Goal: Task Accomplishment & Management: Manage account settings

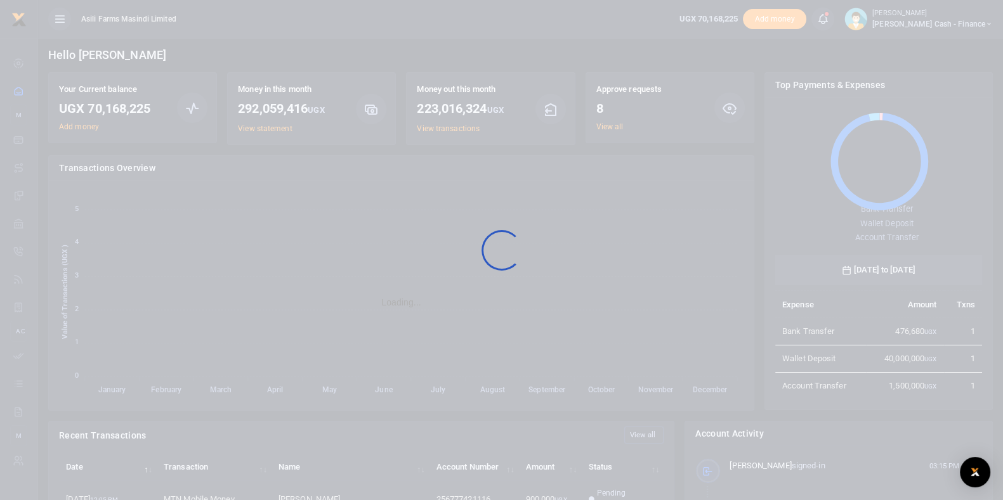
scroll to position [165, 195]
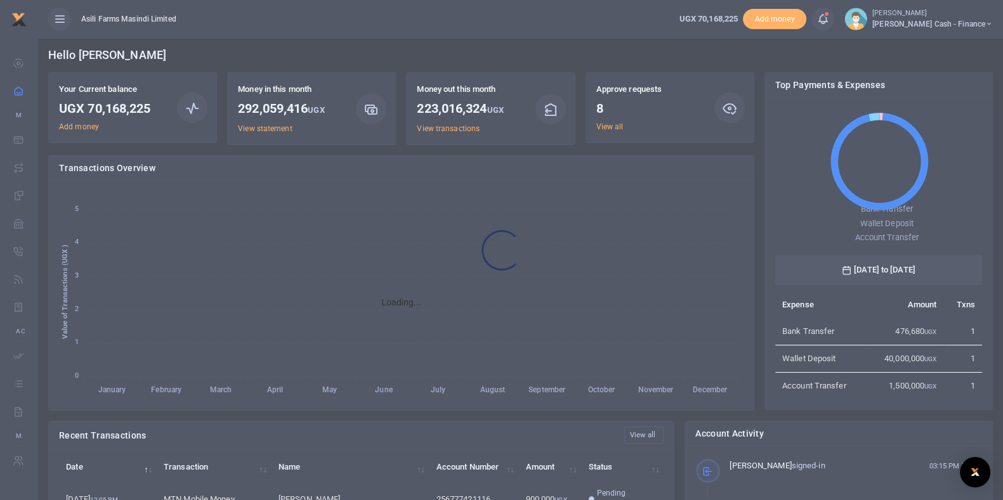
click at [606, 126] on div at bounding box center [501, 250] width 1003 height 500
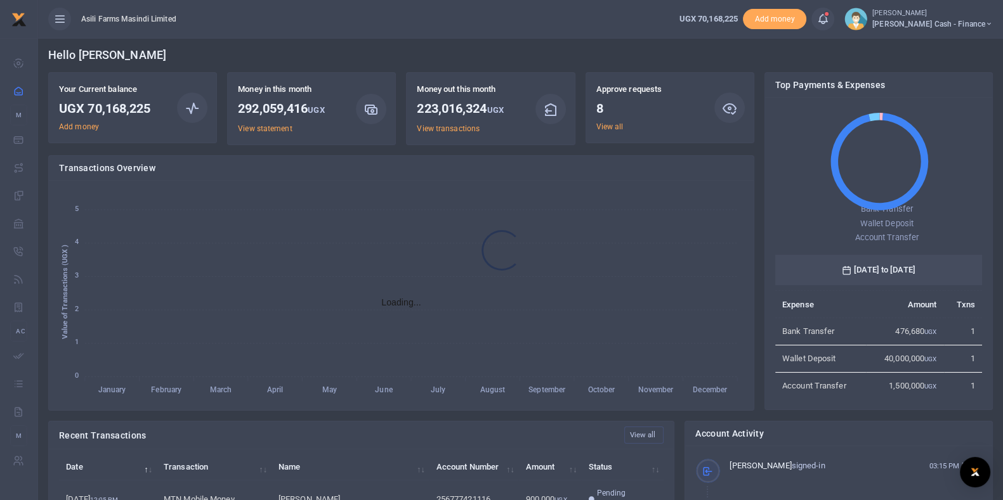
click at [606, 126] on div at bounding box center [501, 250] width 1003 height 500
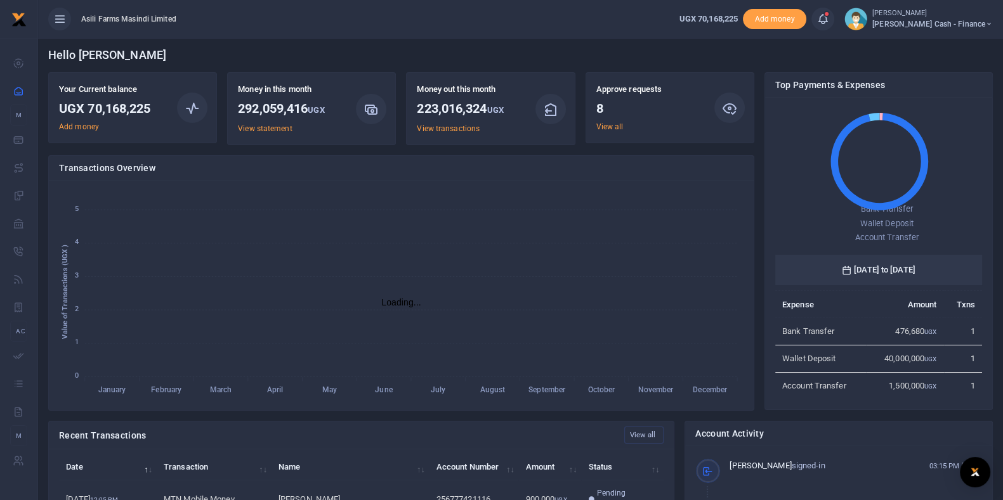
click at [606, 126] on link "View all" at bounding box center [609, 126] width 27 height 9
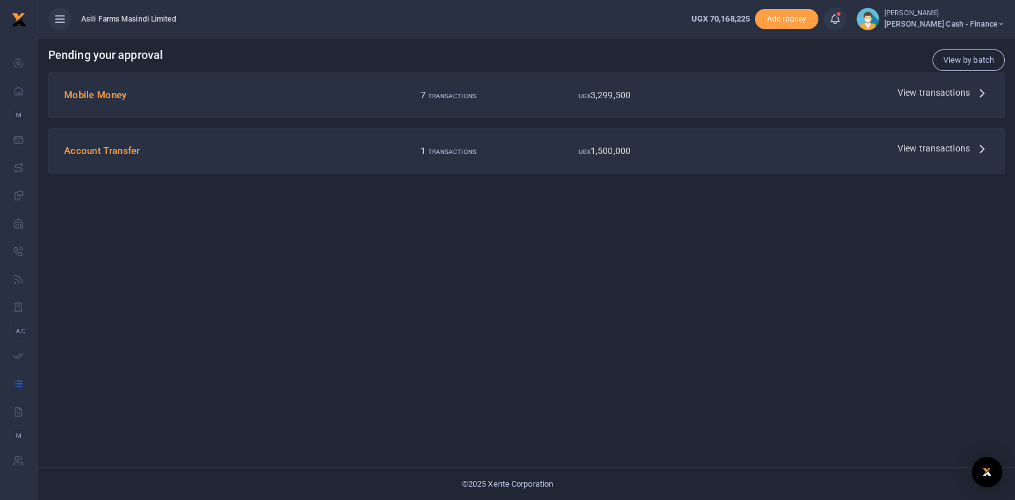
click at [937, 90] on span "View transactions" at bounding box center [933, 93] width 72 height 14
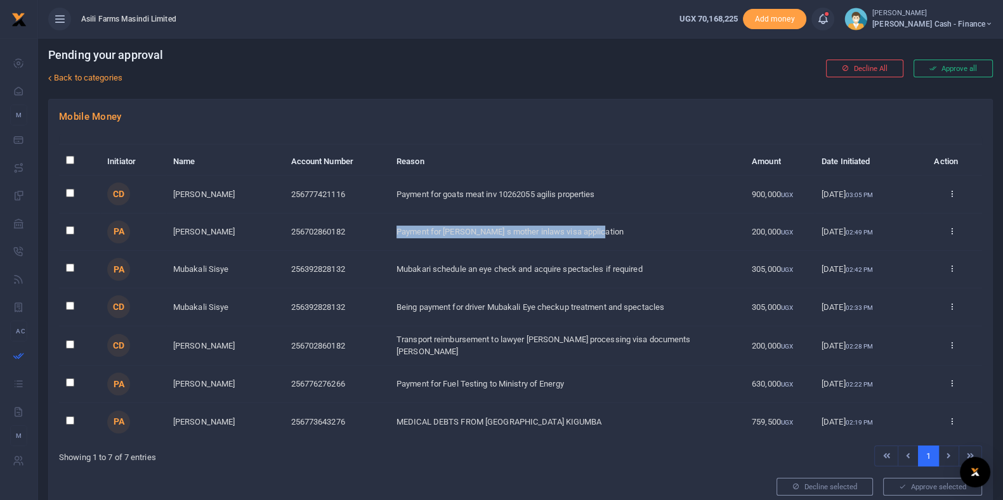
drag, startPoint x: 398, startPoint y: 233, endPoint x: 636, endPoint y: 240, distance: 238.6
click at [636, 240] on td "Payment for [PERSON_NAME] s mother inlaws visa application" at bounding box center [566, 232] width 355 height 37
click at [949, 230] on icon at bounding box center [951, 230] width 8 height 9
click at [906, 276] on link "Decline" at bounding box center [905, 280] width 100 height 18
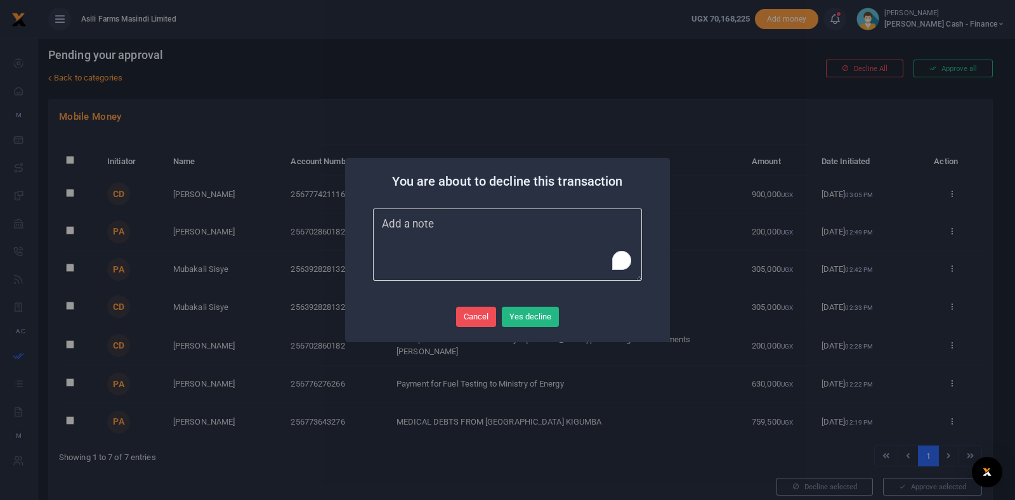
click at [492, 242] on textarea "To enrich screen reader interactions, please activate Accessibility in Grammarl…" at bounding box center [507, 245] width 269 height 72
type textarea "ccc"
click at [517, 313] on button "Yes decline" at bounding box center [530, 317] width 57 height 20
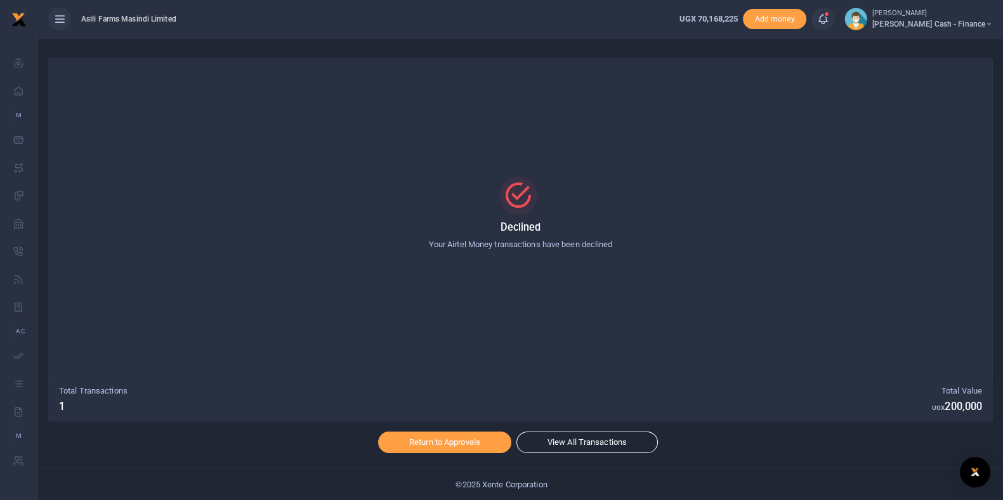
click at [456, 442] on div at bounding box center [501, 250] width 1003 height 500
click at [454, 439] on link "Return to Approvals" at bounding box center [444, 443] width 133 height 22
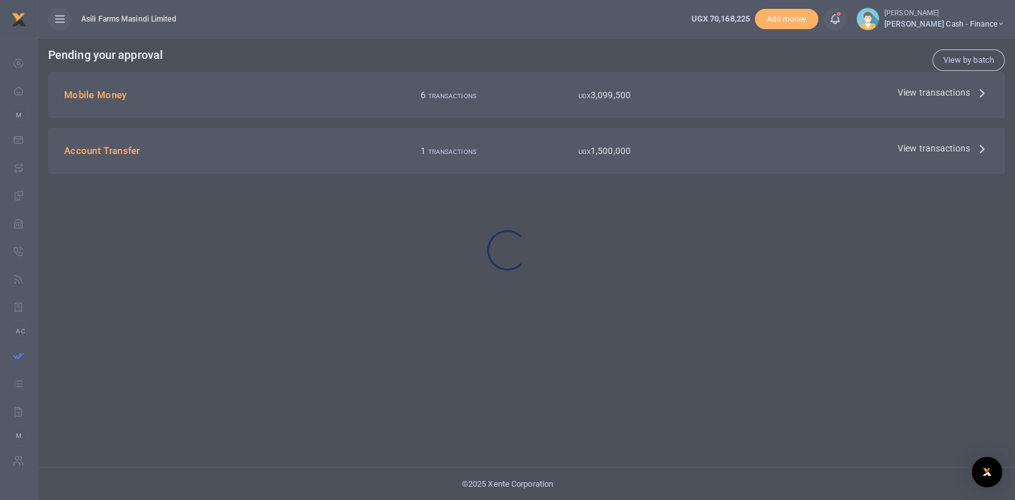
click at [902, 93] on div at bounding box center [507, 250] width 1015 height 500
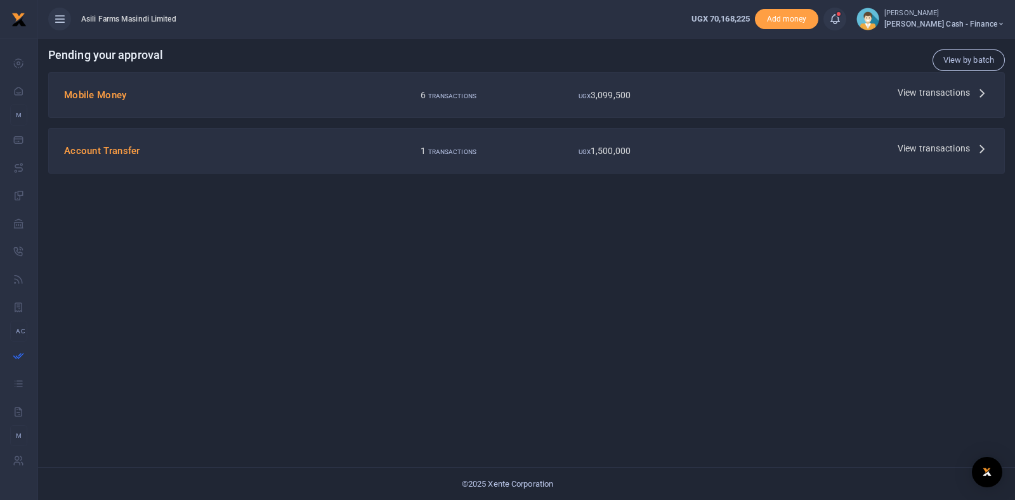
click at [906, 93] on span "View transactions" at bounding box center [933, 93] width 72 height 14
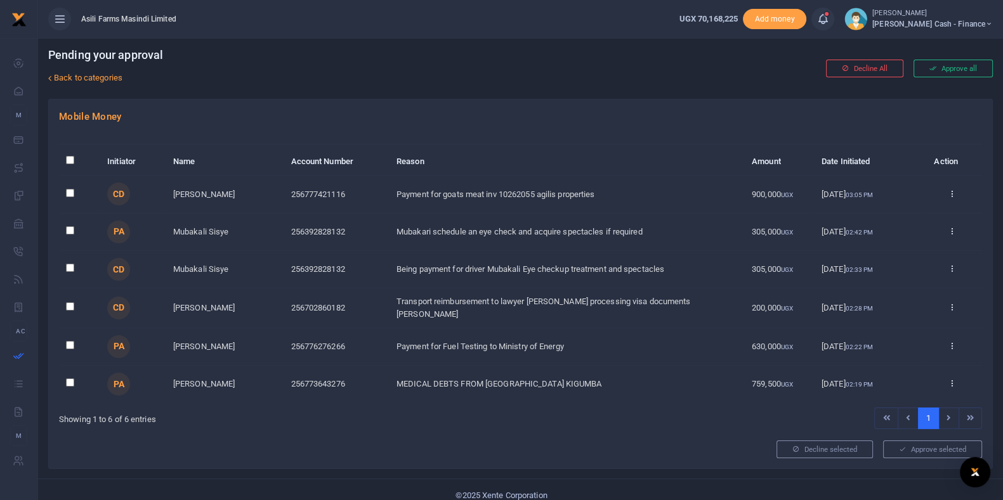
click at [450, 311] on td "Transport reimbursement to lawyer [PERSON_NAME] processing visa documents [PERS…" at bounding box center [566, 308] width 355 height 39
click at [440, 339] on td "Payment for Fuel Testing to Ministry of Energy" at bounding box center [566, 347] width 355 height 37
click at [947, 273] on link at bounding box center [951, 269] width 8 height 10
click at [950, 230] on icon at bounding box center [951, 230] width 8 height 9
click at [919, 279] on link "Decline" at bounding box center [905, 280] width 100 height 18
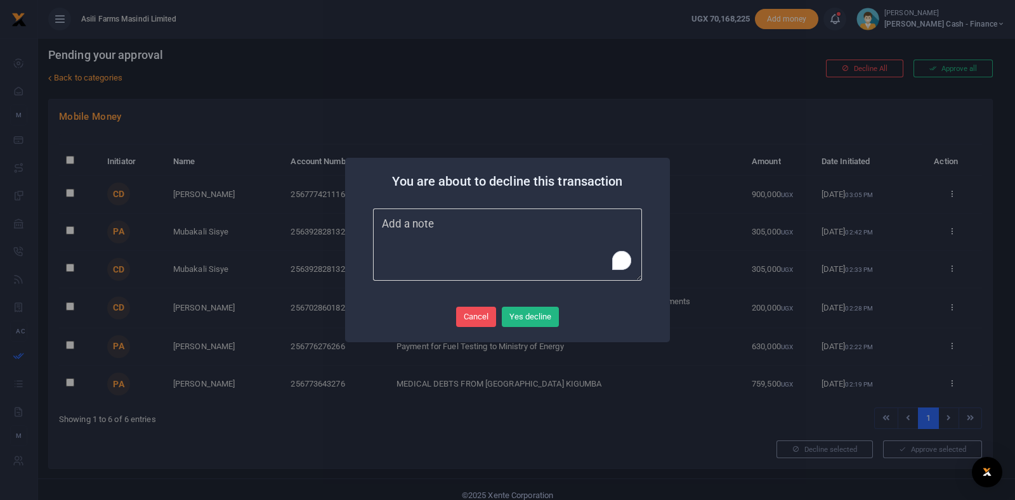
click at [575, 244] on textarea "To enrich screen reader interactions, please activate Accessibility in Grammarl…" at bounding box center [507, 245] width 269 height 72
type textarea "xxxx"
click at [524, 307] on button "Yes decline" at bounding box center [530, 317] width 57 height 20
click at [528, 316] on td "Transport reimbursement to lawyer [PERSON_NAME] processing visa documents [PERS…" at bounding box center [566, 308] width 355 height 39
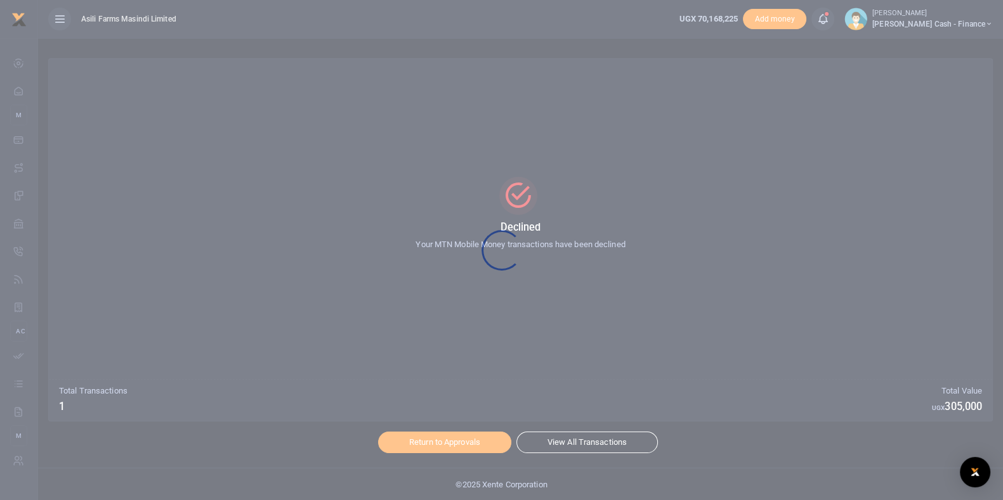
click at [457, 438] on div at bounding box center [501, 250] width 1003 height 500
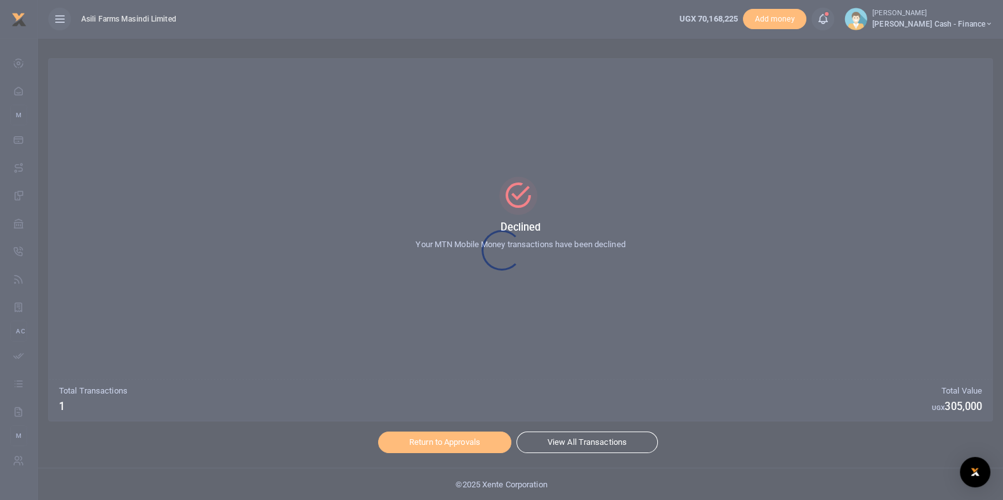
click at [457, 439] on div at bounding box center [501, 250] width 1003 height 500
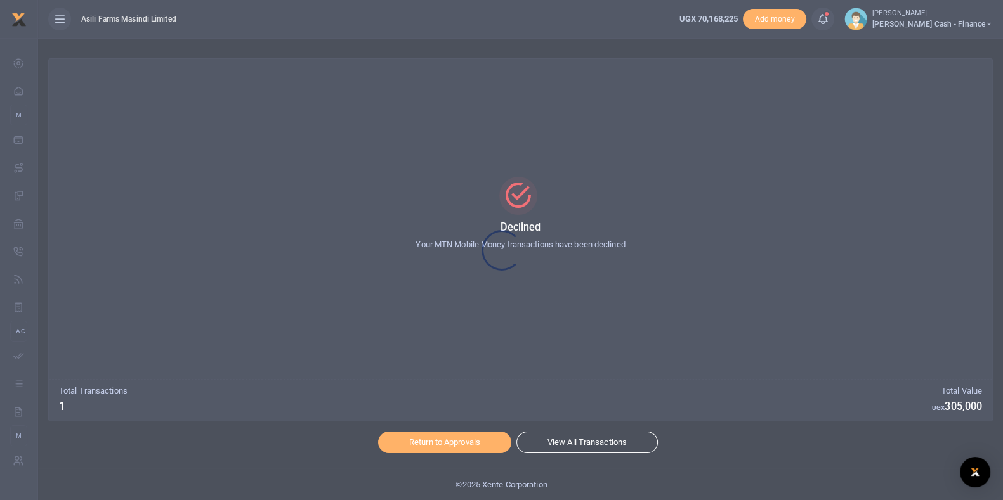
click at [455, 439] on div at bounding box center [501, 250] width 1003 height 500
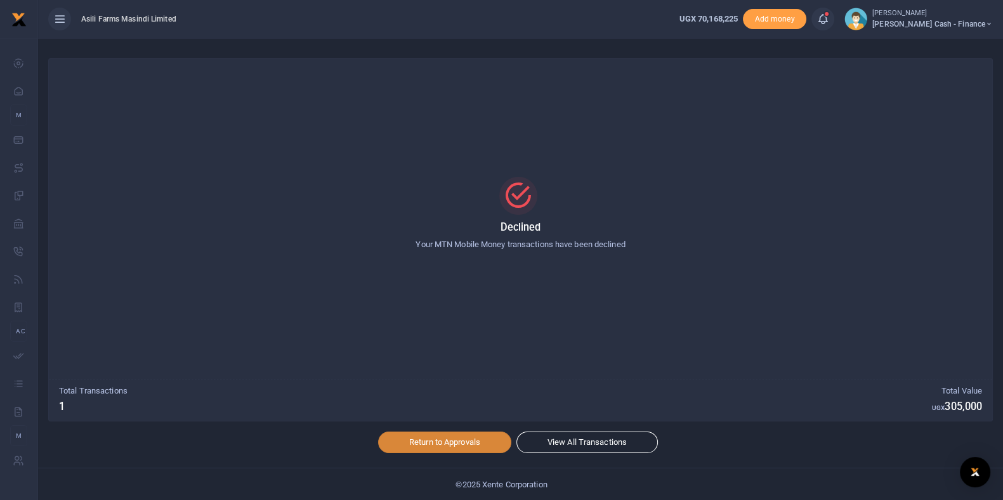
click at [455, 439] on link "Return to Approvals" at bounding box center [444, 443] width 133 height 22
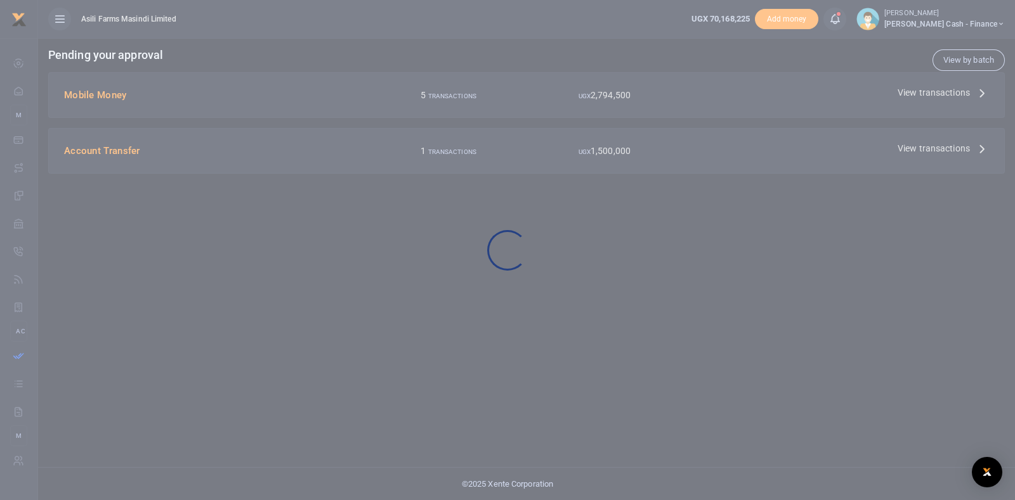
drag, startPoint x: 653, startPoint y: 104, endPoint x: 760, endPoint y: 93, distance: 107.1
click at [653, 103] on div at bounding box center [507, 250] width 1015 height 500
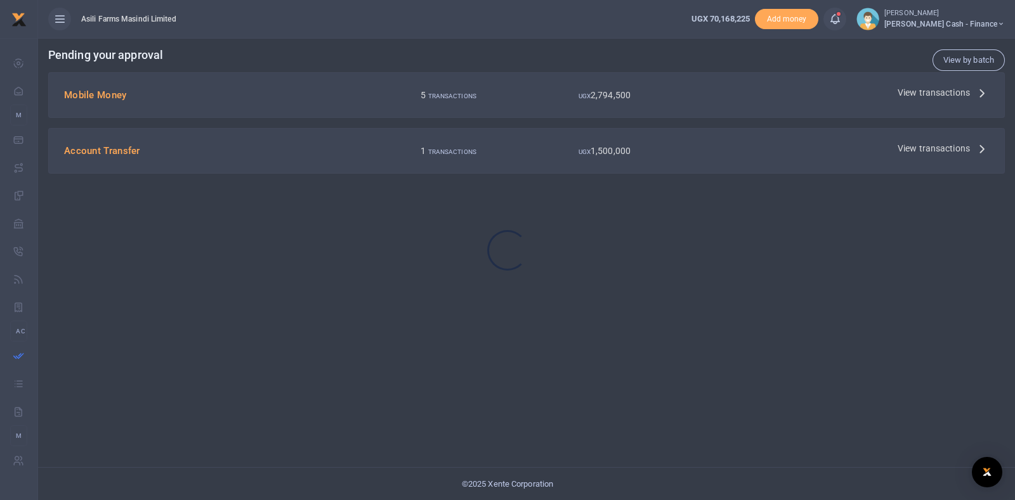
click at [923, 91] on div at bounding box center [507, 250] width 1015 height 500
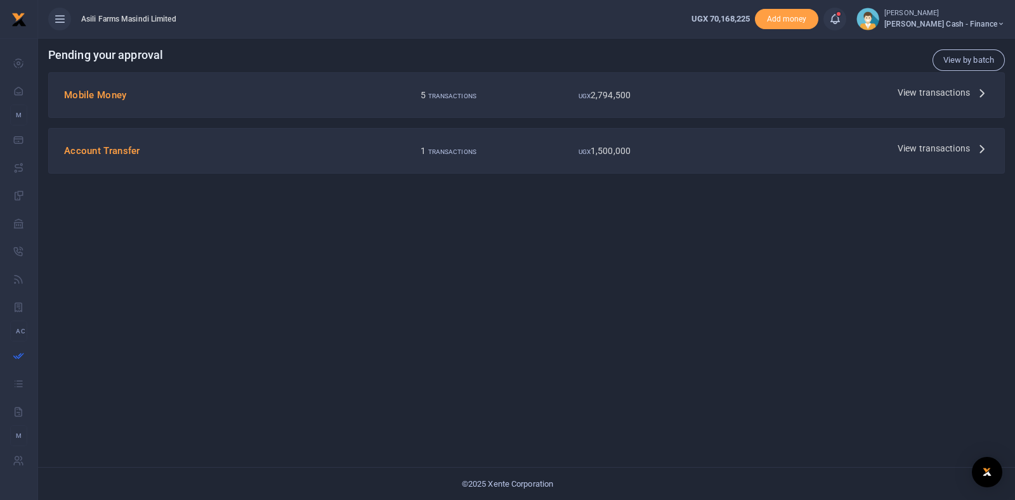
click at [923, 91] on span "View transactions" at bounding box center [933, 93] width 72 height 14
